Goal: Obtain resource: Download file/media

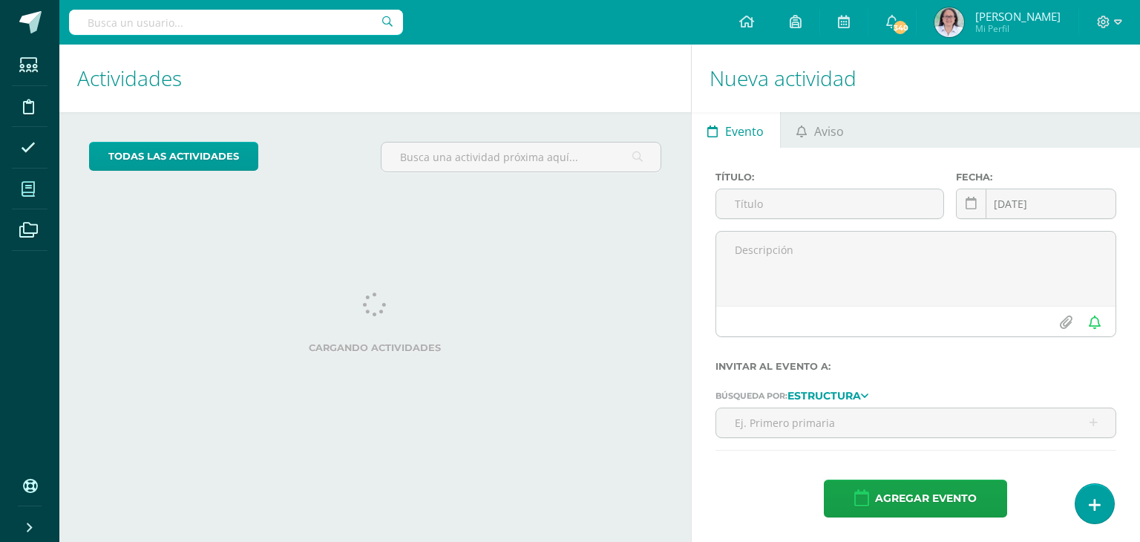
click at [25, 189] on icon at bounding box center [28, 189] width 13 height 15
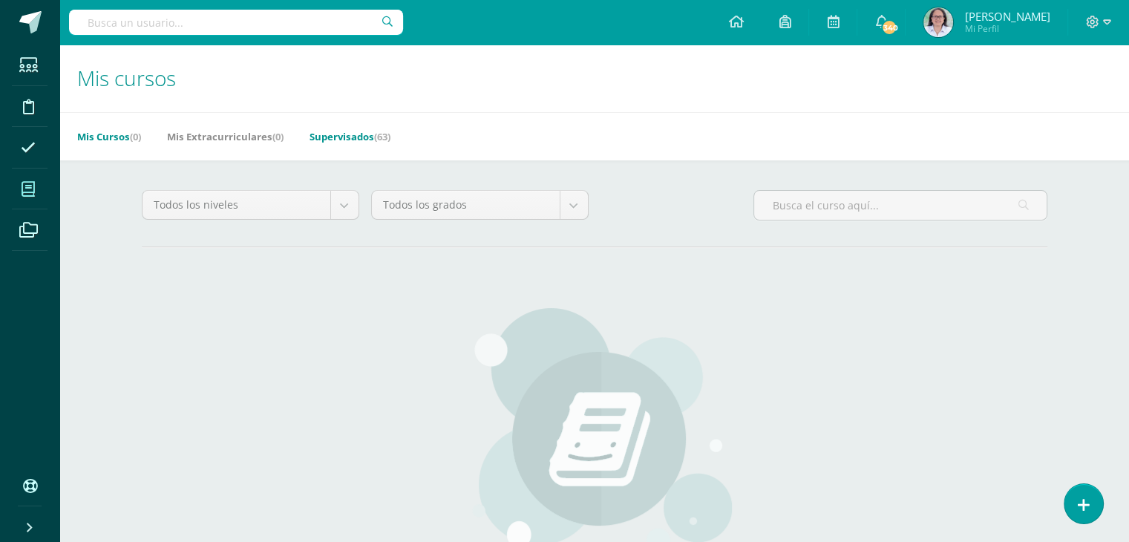
click at [324, 137] on link "Supervisados (63)" at bounding box center [349, 137] width 81 height 24
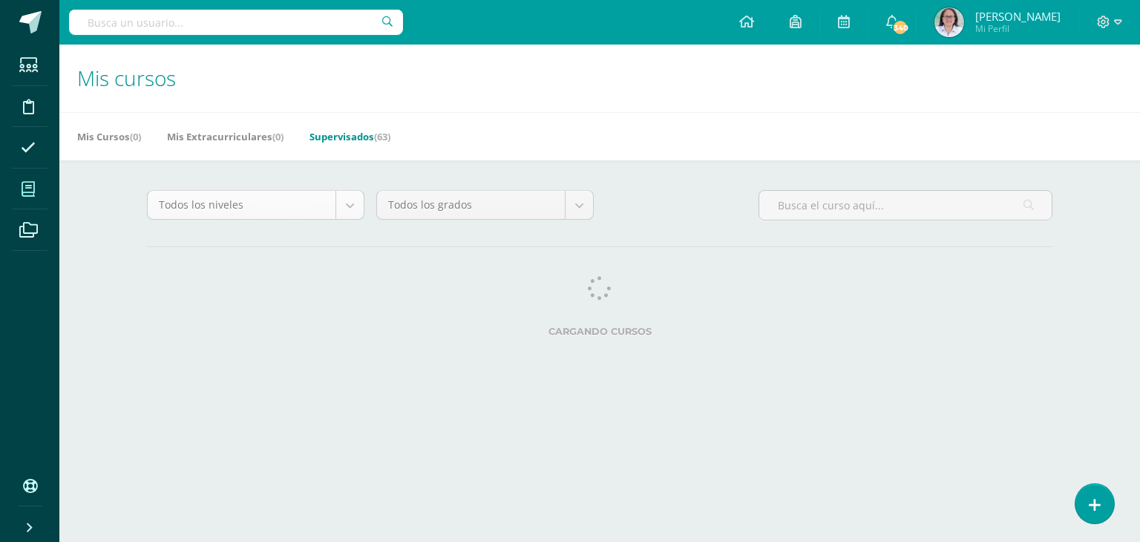
click at [339, 210] on body "Estudiantes Disciplina Asistencia Mis cursos Archivos Soporte Ayuda Reportar un…" at bounding box center [570, 186] width 1140 height 373
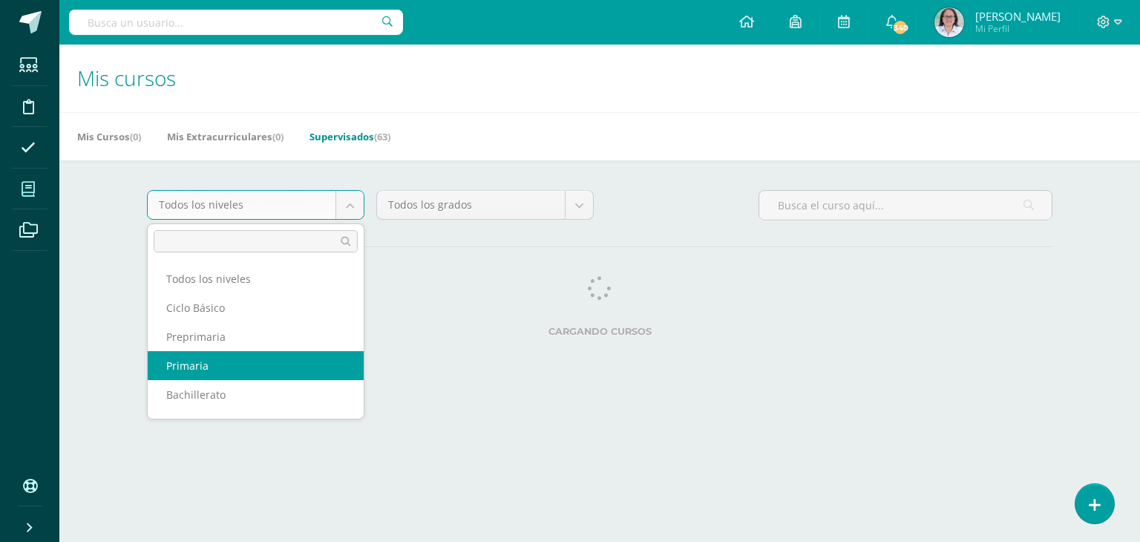
select select "6"
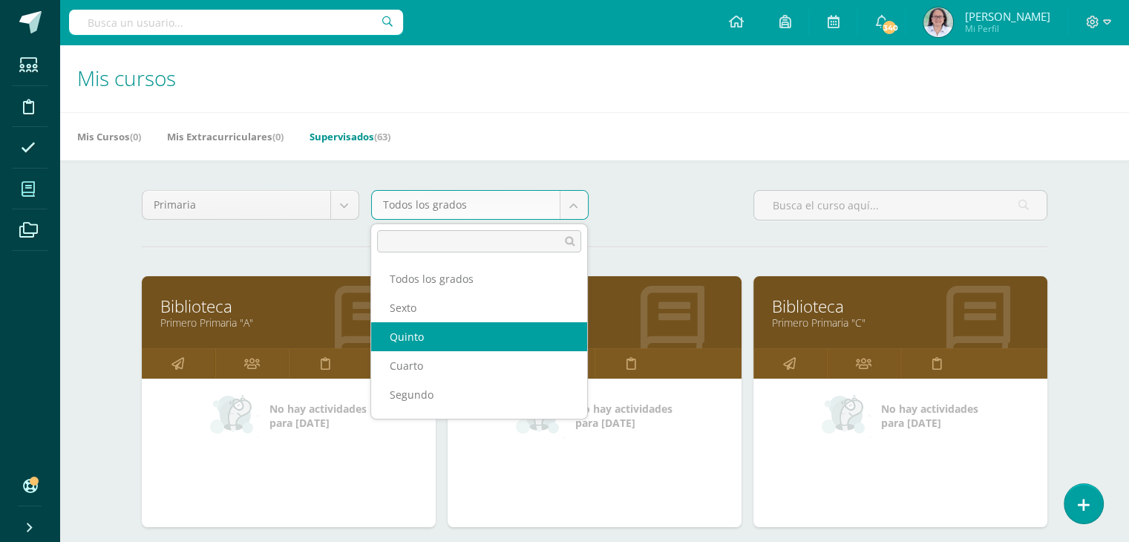
select select "16"
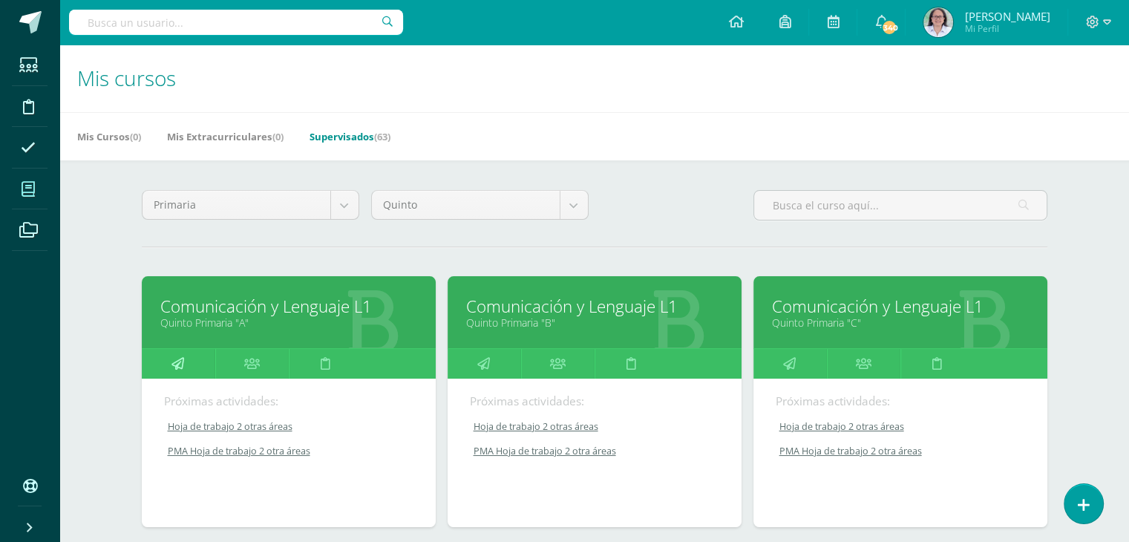
click at [179, 362] on icon at bounding box center [177, 363] width 13 height 29
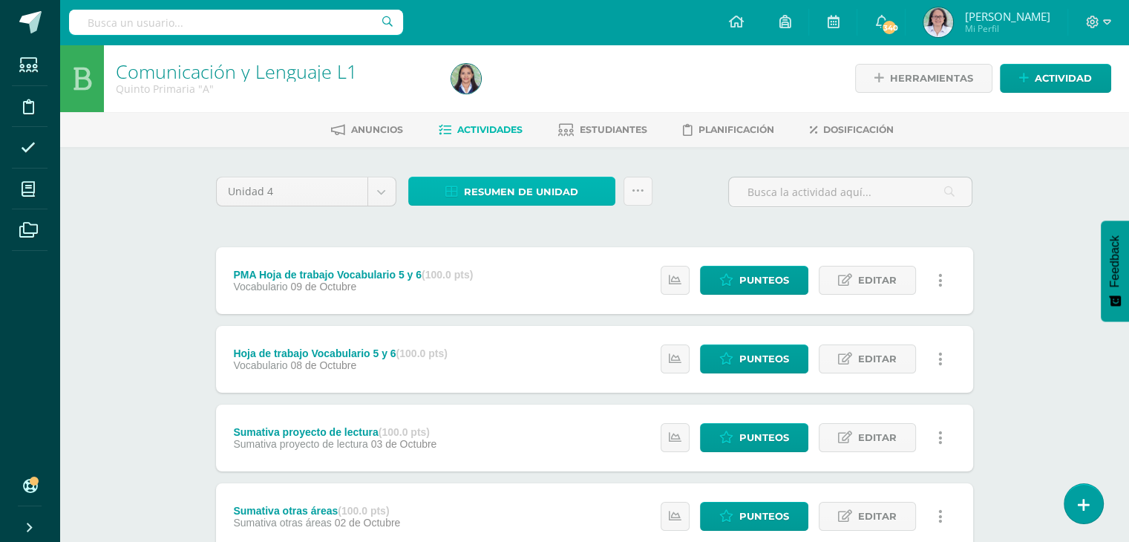
click at [519, 190] on span "Resumen de unidad" at bounding box center [521, 191] width 114 height 27
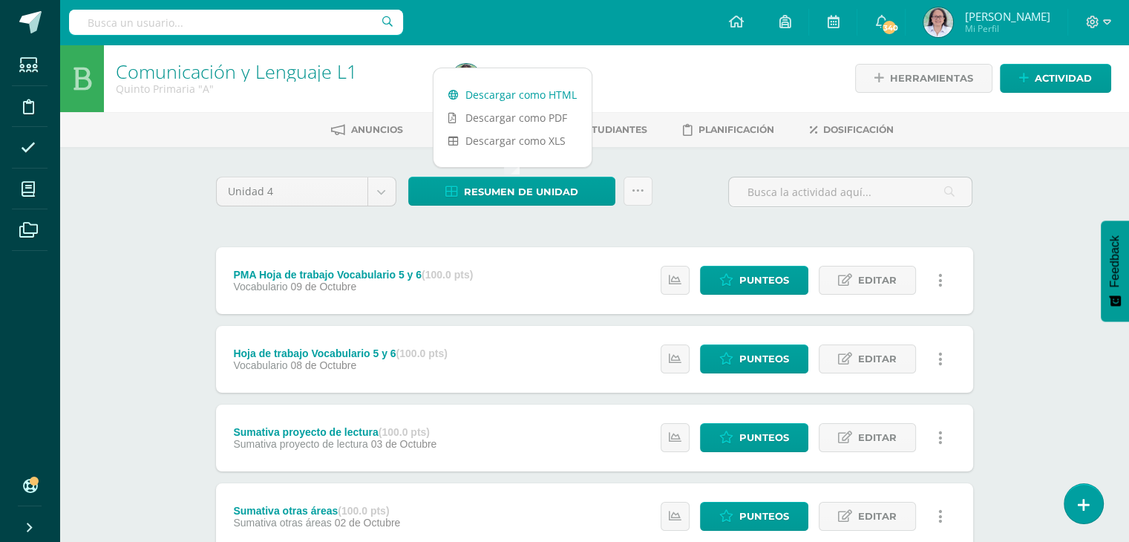
click at [532, 95] on link "Descargar como HTML" at bounding box center [512, 94] width 158 height 23
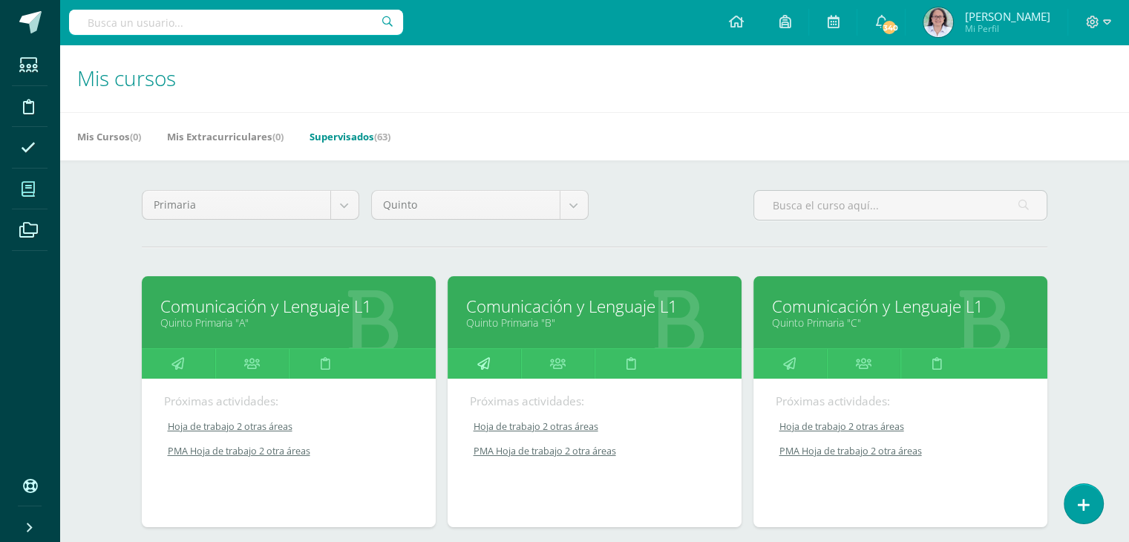
click at [487, 364] on icon at bounding box center [483, 363] width 13 height 29
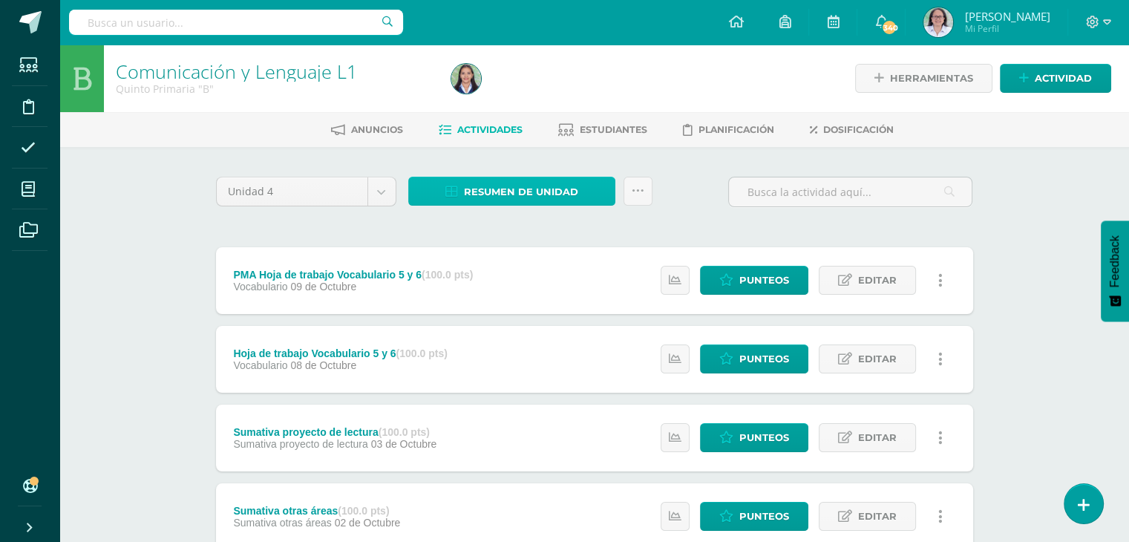
click at [514, 194] on span "Resumen de unidad" at bounding box center [521, 191] width 114 height 27
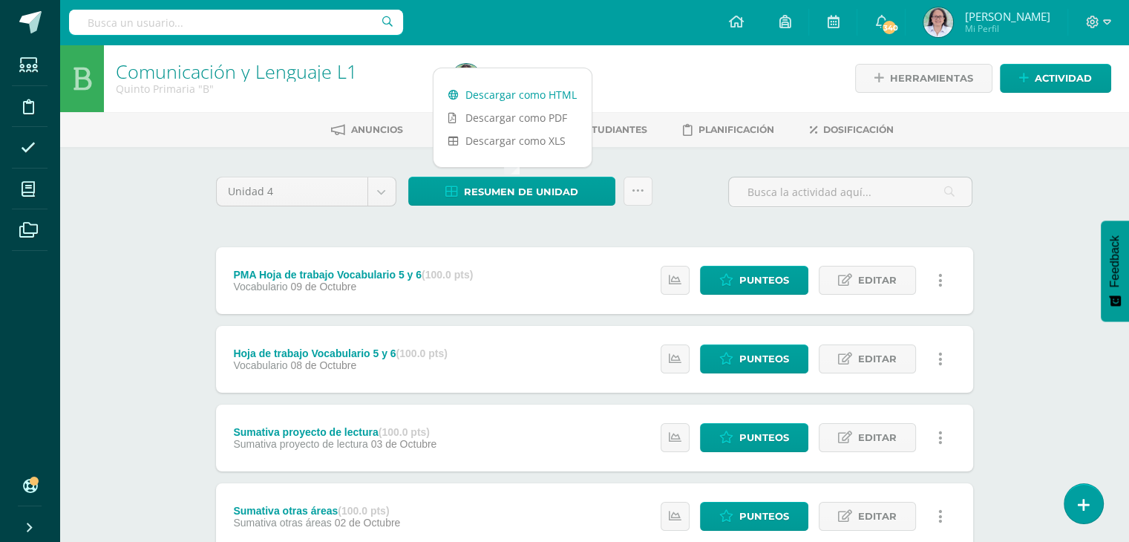
click at [519, 93] on link "Descargar como HTML" at bounding box center [512, 94] width 158 height 23
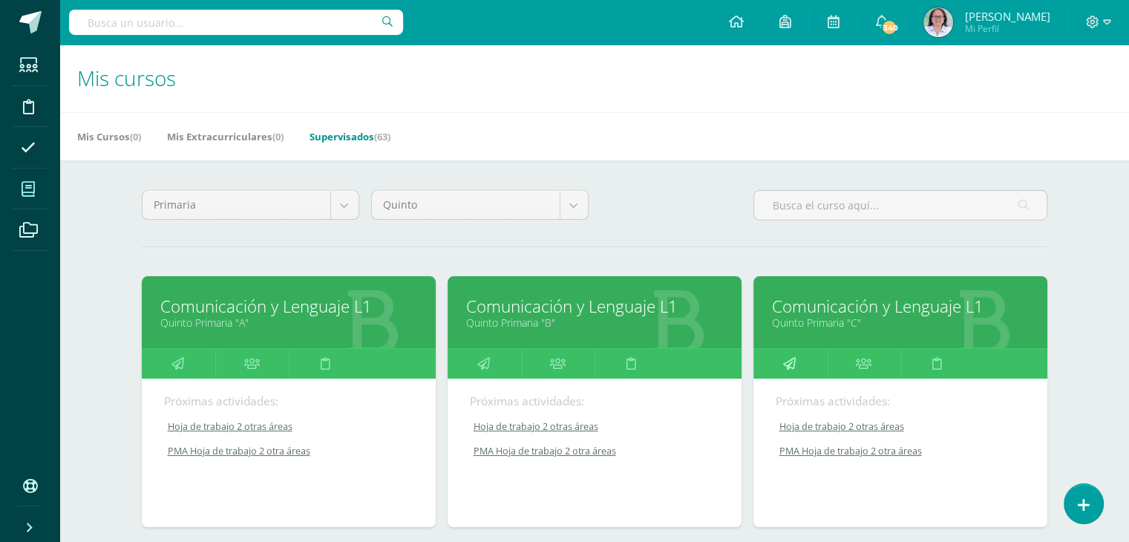
click at [787, 364] on icon at bounding box center [789, 363] width 13 height 29
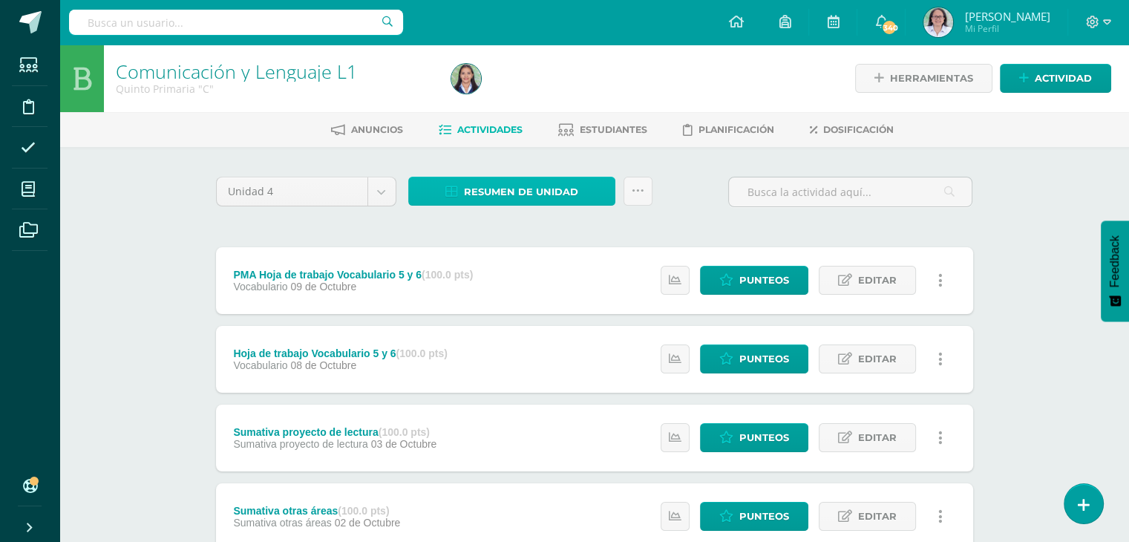
click at [499, 197] on span "Resumen de unidad" at bounding box center [521, 191] width 114 height 27
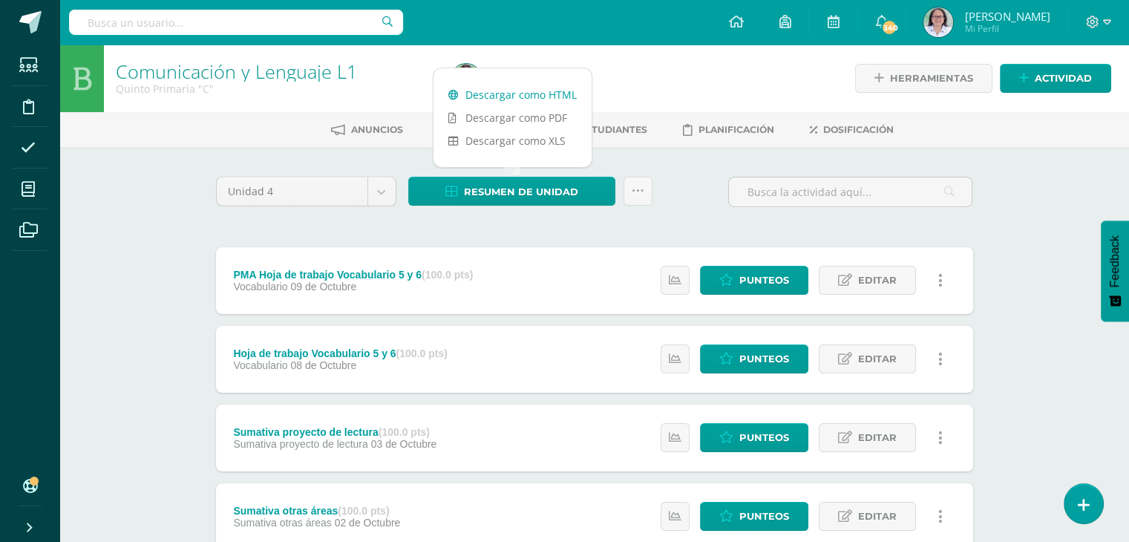
click at [522, 95] on link "Descargar como HTML" at bounding box center [512, 94] width 158 height 23
